Goal: Find specific page/section: Find specific page/section

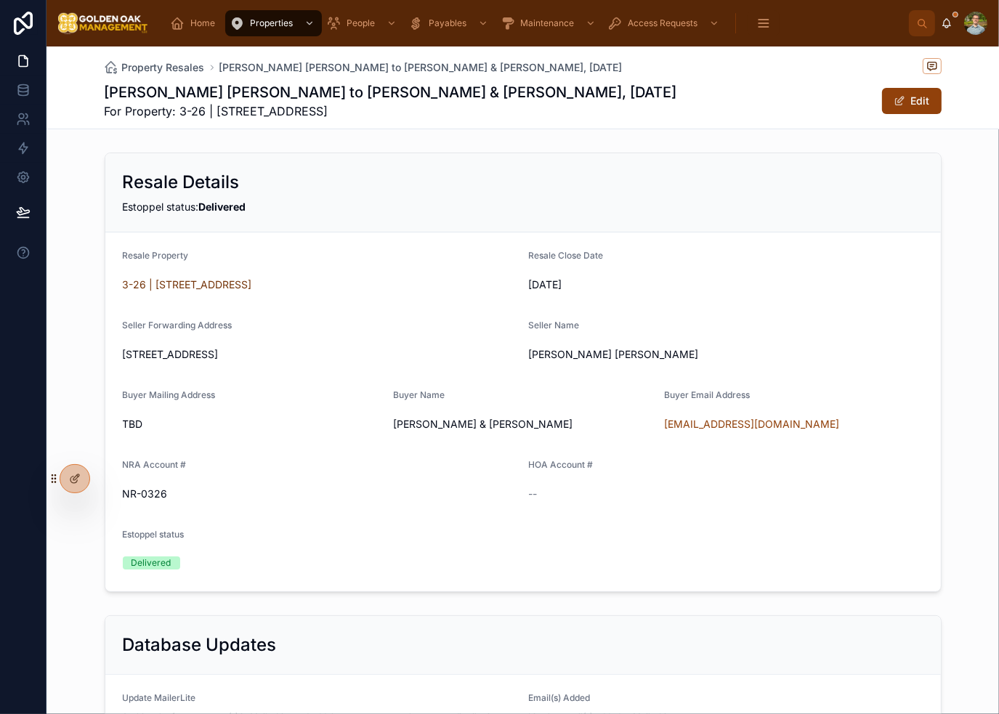
click at [190, 26] on span "Home" at bounding box center [202, 23] width 25 height 12
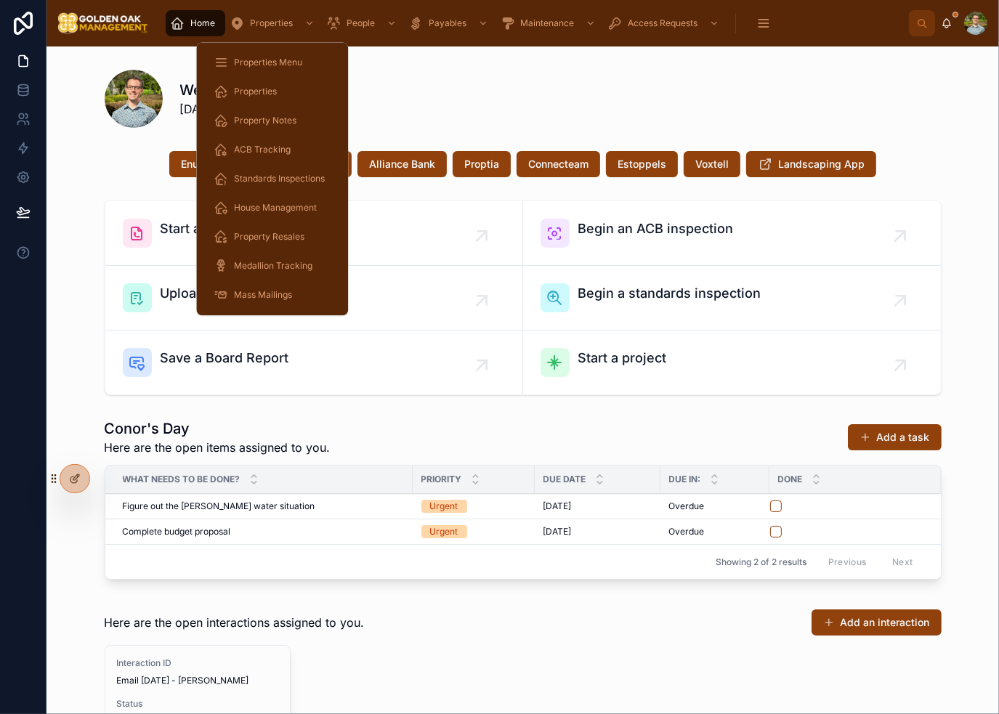
click at [251, 57] on span "Properties Menu" at bounding box center [268, 63] width 68 height 12
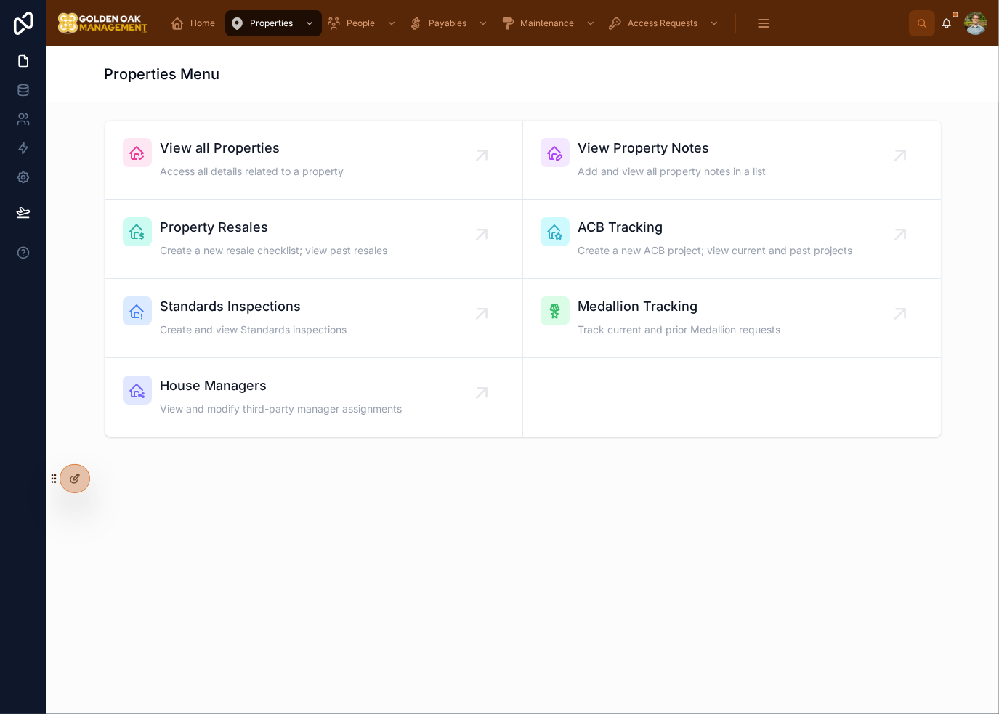
click at [394, 147] on div "View all Properties Access all details related to a property" at bounding box center [314, 160] width 382 height 44
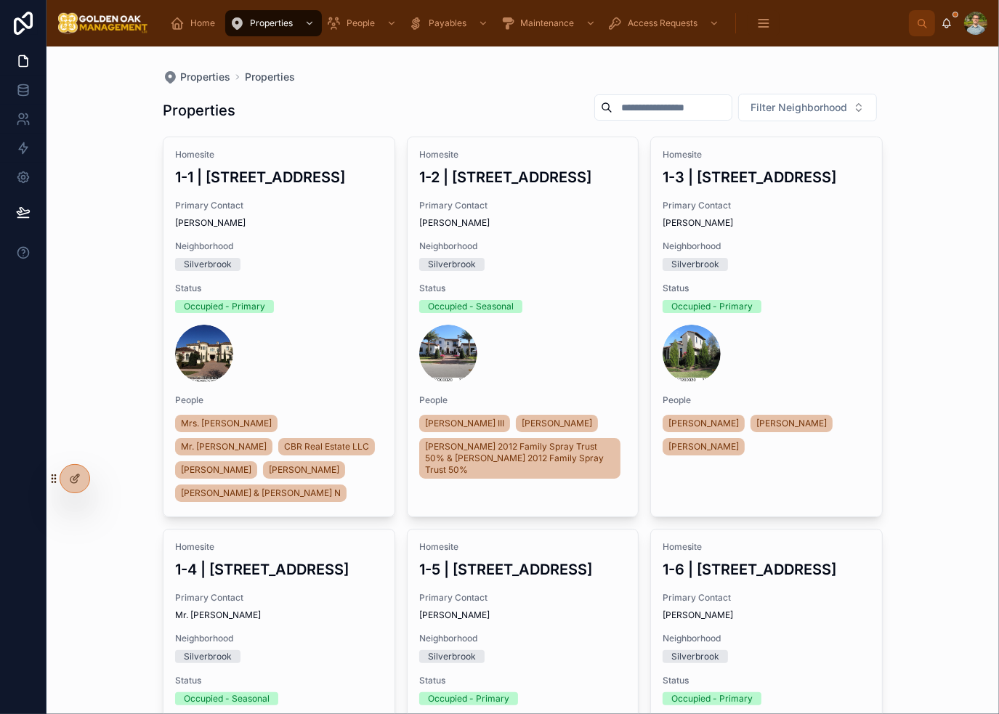
click at [617, 107] on input "text" at bounding box center [671, 107] width 119 height 20
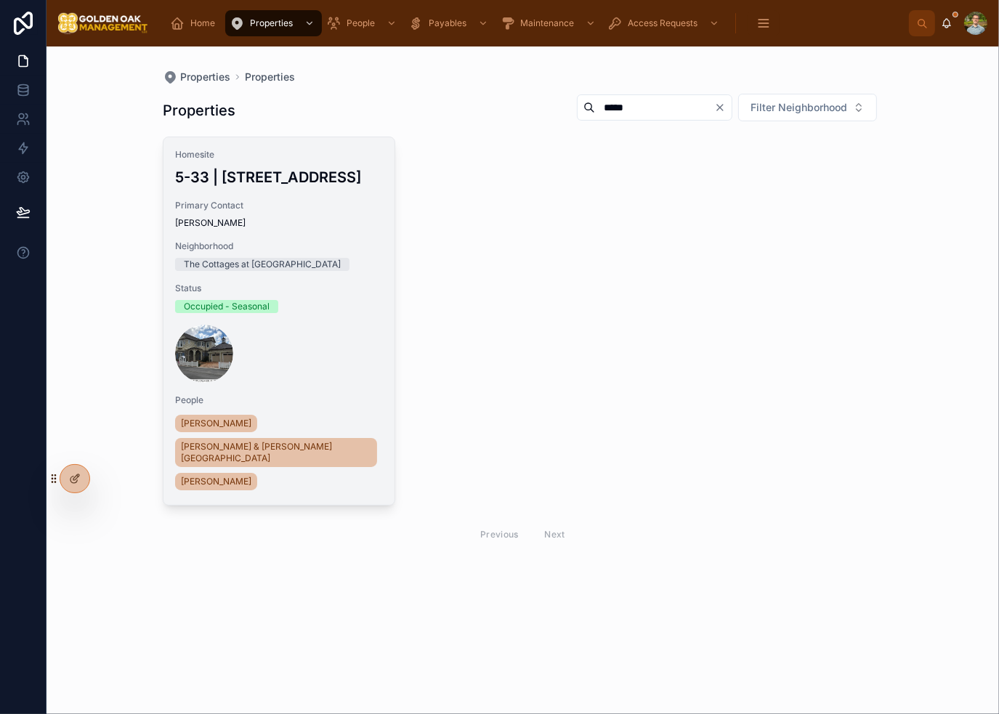
type input "*****"
click at [269, 229] on span "[PERSON_NAME]" at bounding box center [279, 223] width 208 height 12
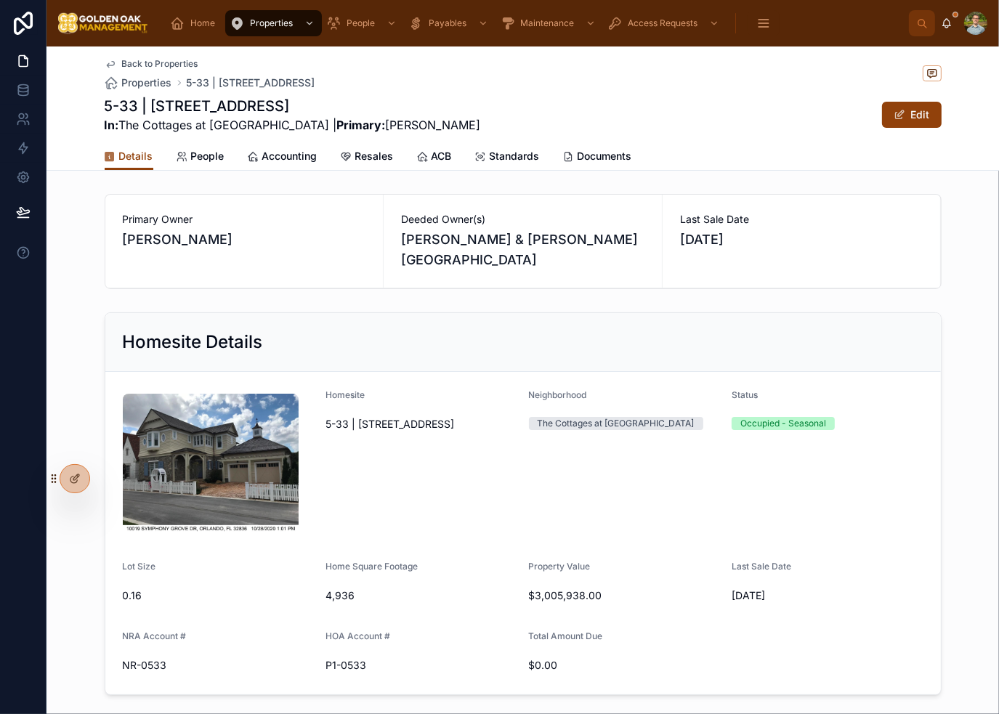
click at [956, 307] on div "Homesite Details Homesite 5-33 | [STREET_ADDRESS] Neighborhood The Cottages at …" at bounding box center [522, 503] width 952 height 394
click at [421, 277] on div "Primary Owner [PERSON_NAME] Deeded Owner(s) [PERSON_NAME] & [PERSON_NAME][GEOGR…" at bounding box center [522, 638] width 952 height 900
